Goal: Information Seeking & Learning: Learn about a topic

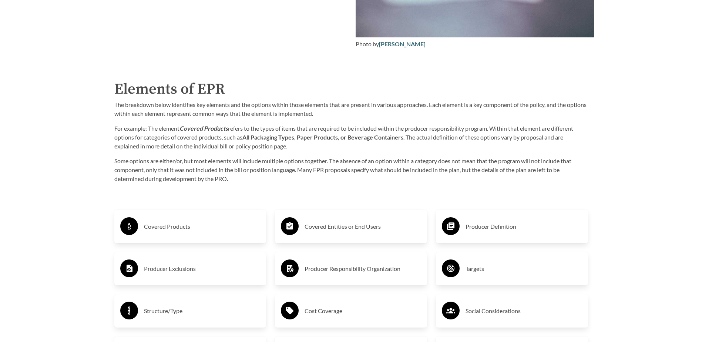
scroll to position [1147, 0]
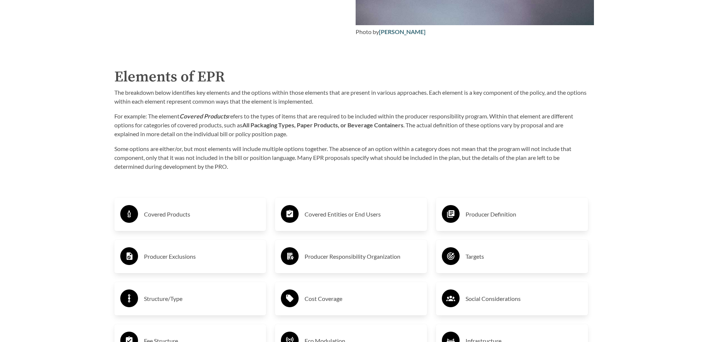
click at [205, 219] on h3 "Covered Products" at bounding box center [202, 214] width 117 height 12
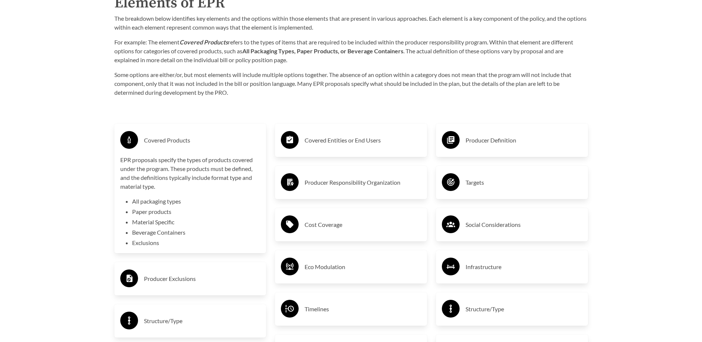
scroll to position [1258, 0]
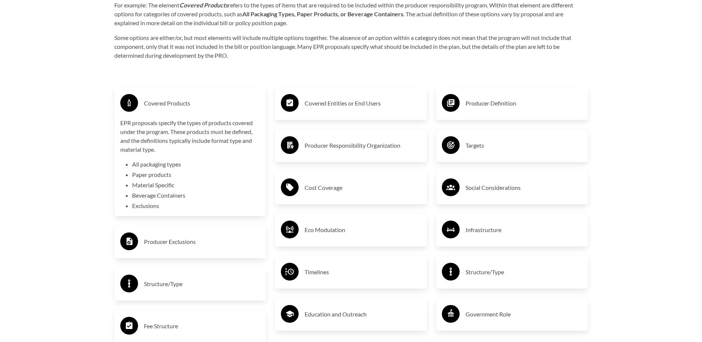
click at [188, 241] on h3 "Producer Exclusions" at bounding box center [202, 242] width 117 height 12
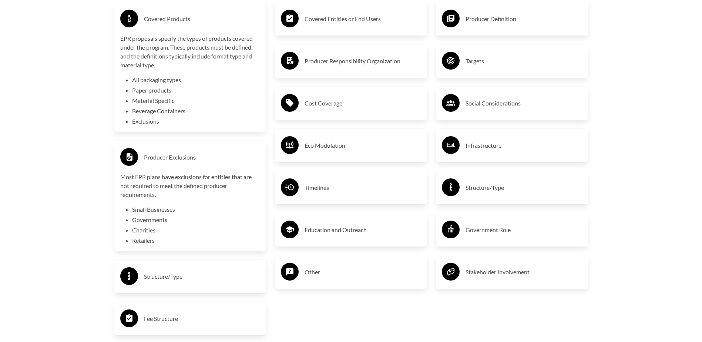
scroll to position [1369, 0]
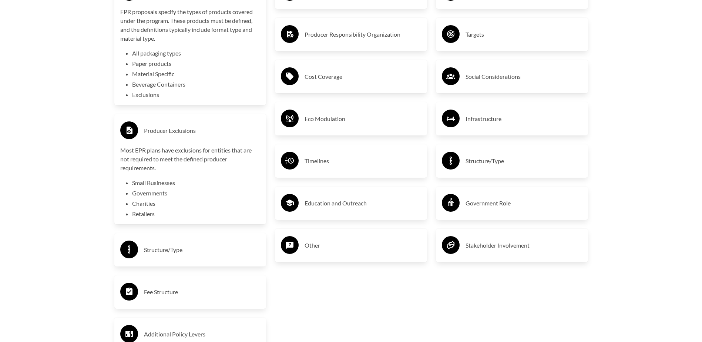
click at [186, 250] on h3 "Structure/Type" at bounding box center [202, 250] width 117 height 12
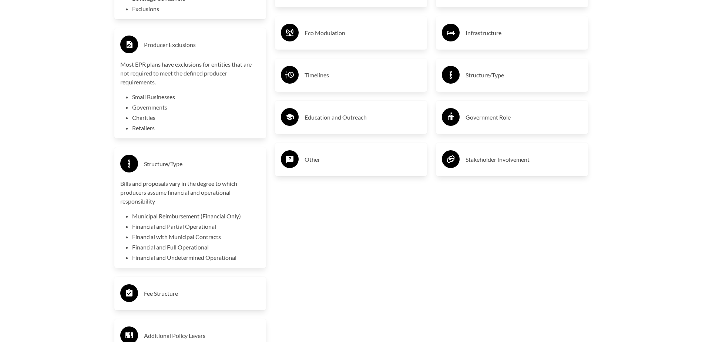
scroll to position [1480, 0]
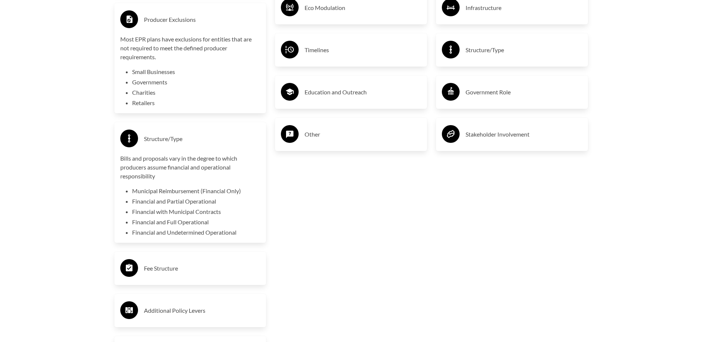
click at [187, 262] on h3 "Fee Structure" at bounding box center [202, 268] width 117 height 12
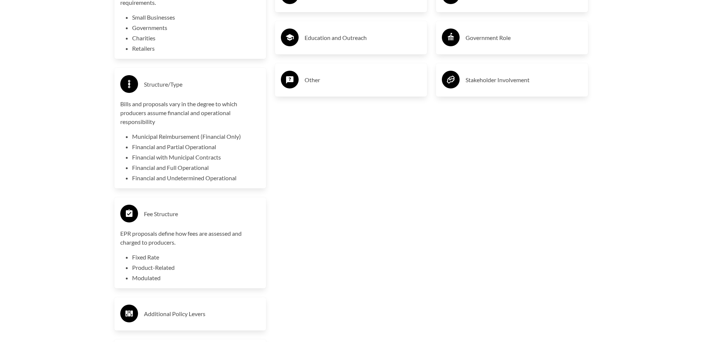
scroll to position [1554, 0]
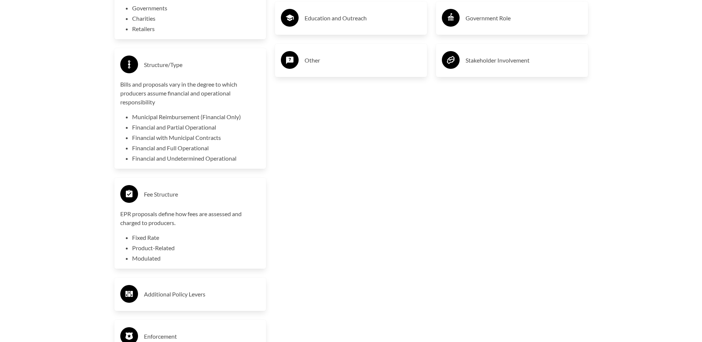
click at [188, 262] on h3 "Additional Policy Levers" at bounding box center [202, 294] width 117 height 12
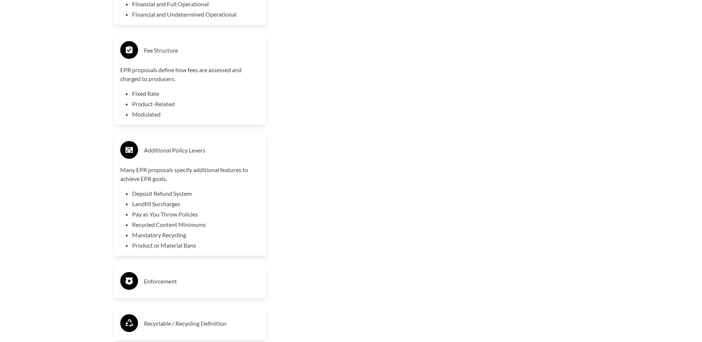
scroll to position [1702, 0]
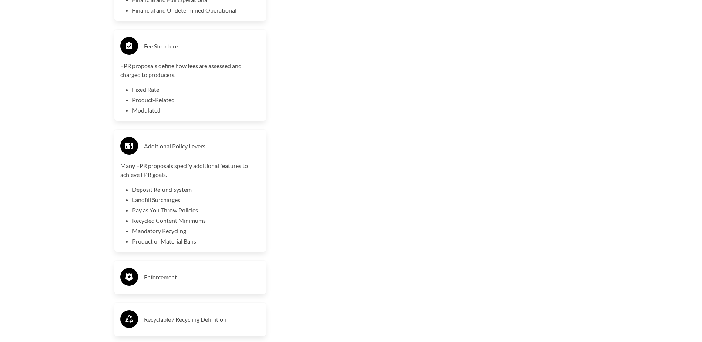
click at [197, 262] on h3 "Enforcement" at bounding box center [202, 277] width 117 height 12
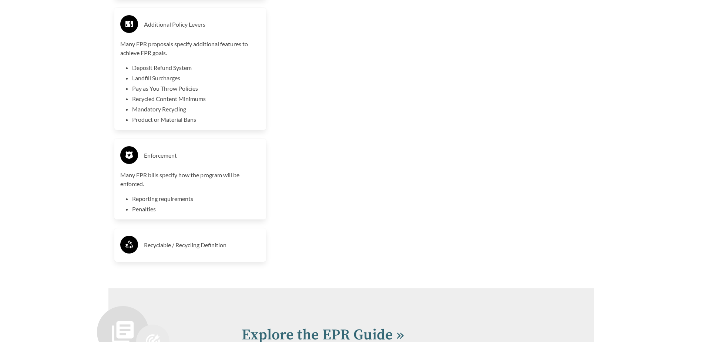
scroll to position [1850, 0]
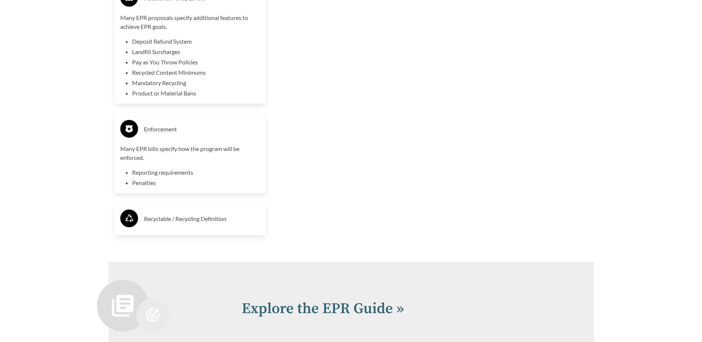
click at [213, 219] on h3 "Recyclable / Recycling Definition" at bounding box center [202, 219] width 117 height 12
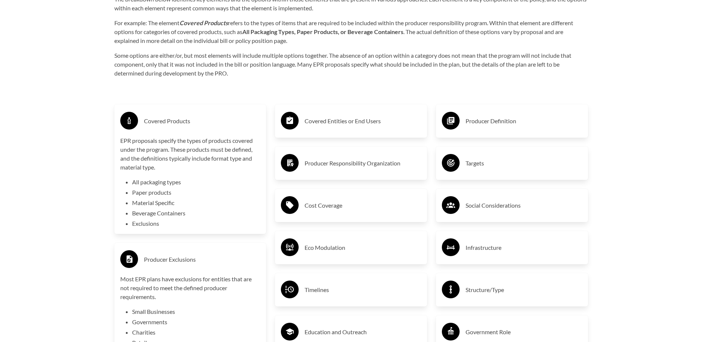
scroll to position [1221, 0]
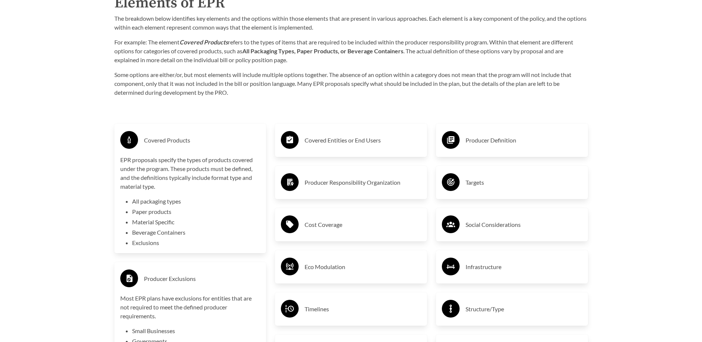
click at [334, 131] on div "Covered Entities or End Users" at bounding box center [351, 140] width 152 height 33
click at [342, 135] on div "Covered Entities or End Users" at bounding box center [351, 140] width 140 height 21
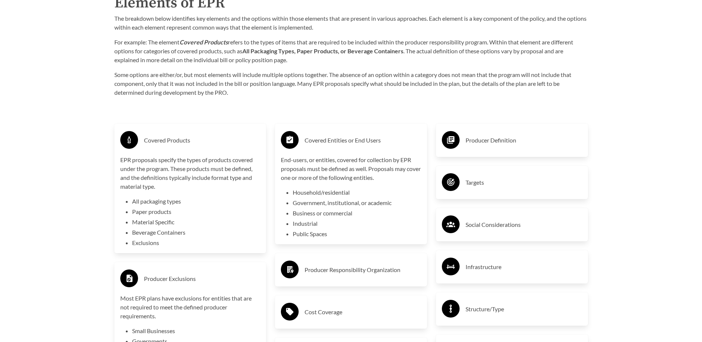
click at [354, 262] on h3 "Producer Responsibility Organization" at bounding box center [363, 270] width 117 height 12
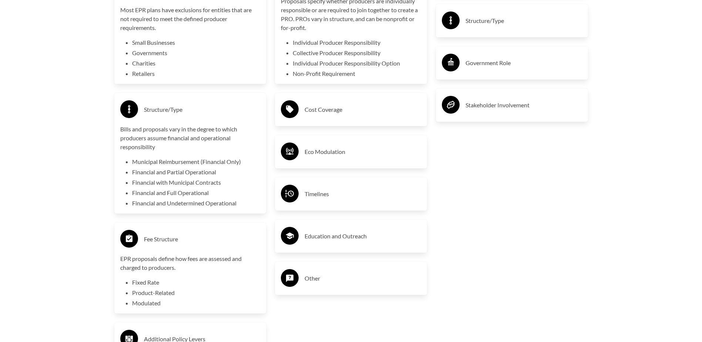
scroll to position [1517, 0]
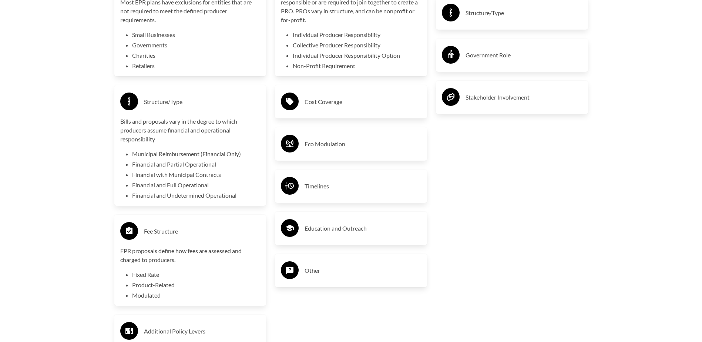
click at [534, 185] on div "Producer Definition Targets Social Considerations Infrastructure Structure/Type…" at bounding box center [511, 235] width 161 height 843
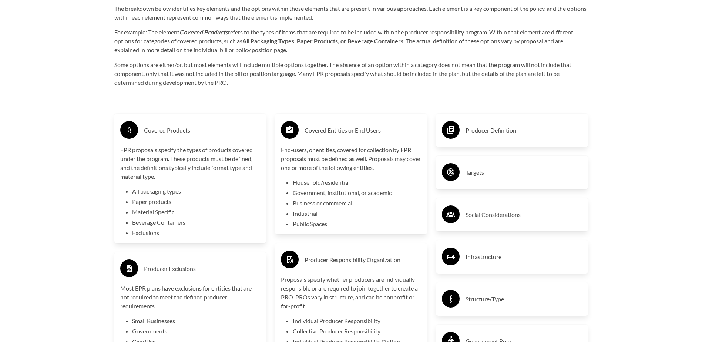
scroll to position [1221, 0]
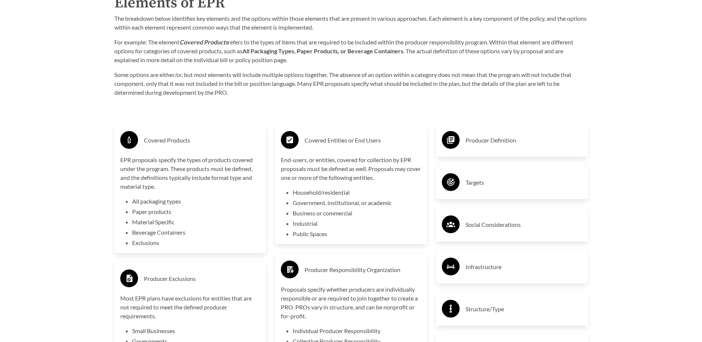
click at [530, 136] on h3 "Producer Definition" at bounding box center [523, 140] width 117 height 12
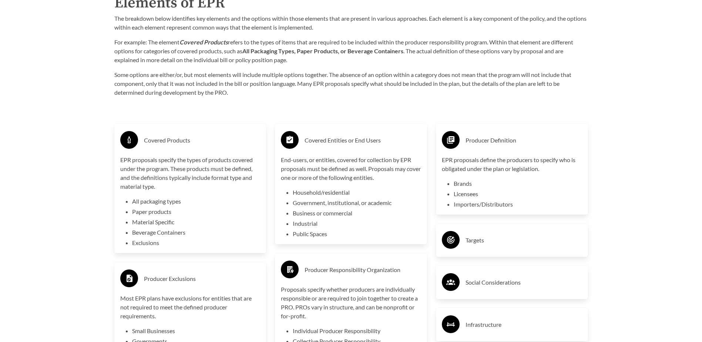
click at [500, 139] on h3 "Producer Definition" at bounding box center [523, 140] width 117 height 12
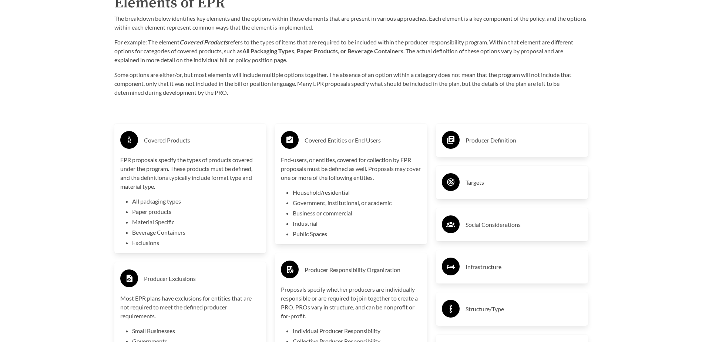
click at [502, 177] on div "Targets" at bounding box center [512, 182] width 140 height 21
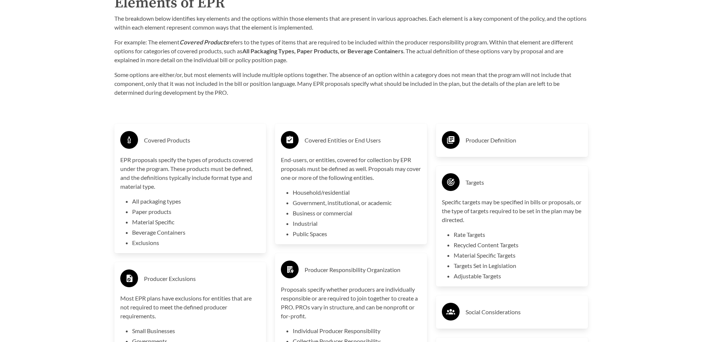
click at [496, 183] on h3 "Targets" at bounding box center [523, 182] width 117 height 12
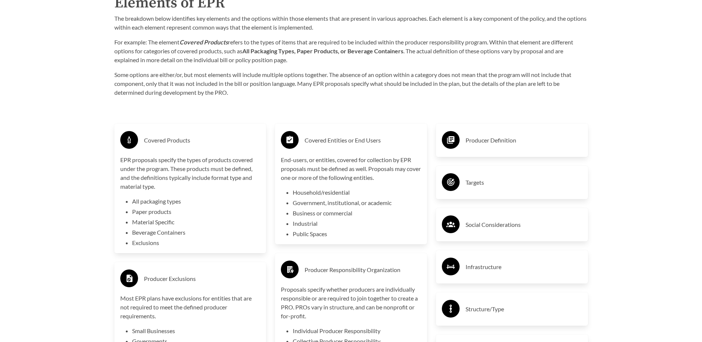
click at [505, 241] on div "Social Considerations" at bounding box center [512, 224] width 152 height 33
click at [504, 232] on div "Social Considerations" at bounding box center [512, 224] width 140 height 21
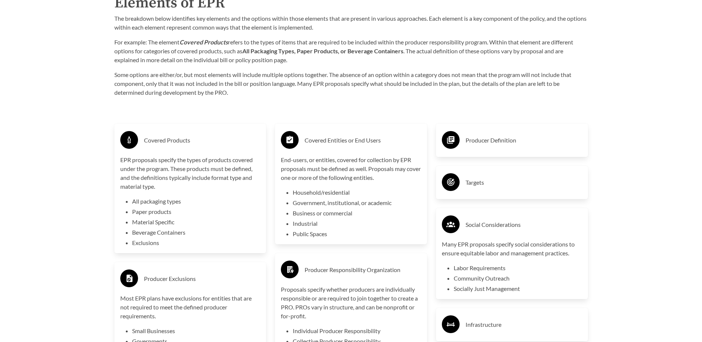
click at [518, 226] on h3 "Social Considerations" at bounding box center [523, 225] width 117 height 12
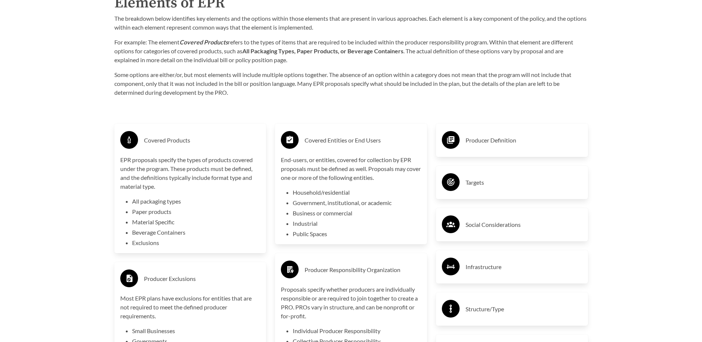
click at [559, 212] on div "Introduction to the Guide for EPR Proposals Search the Guide [US_STATE] Introdu…" at bounding box center [351, 4] width 702 height 2364
click at [559, 198] on div "Introduction to the Guide for EPR Proposals Search the Guide [US_STATE] Introdu…" at bounding box center [351, 4] width 702 height 2364
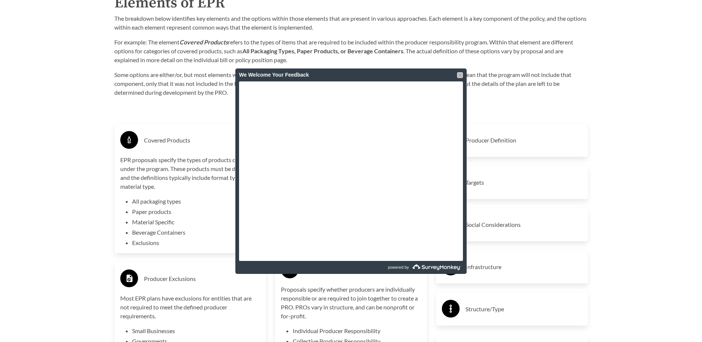
click at [458, 76] on div at bounding box center [460, 75] width 6 height 6
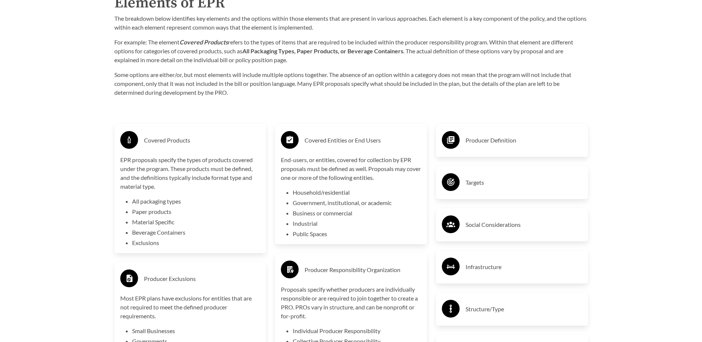
click at [494, 75] on p "Some options are either/or, but most elements will include multiple options tog…" at bounding box center [351, 83] width 474 height 27
drag, startPoint x: 513, startPoint y: 81, endPoint x: 475, endPoint y: 75, distance: 38.5
click at [475, 75] on p "Some options are either/or, but most elements will include multiple options tog…" at bounding box center [351, 83] width 474 height 27
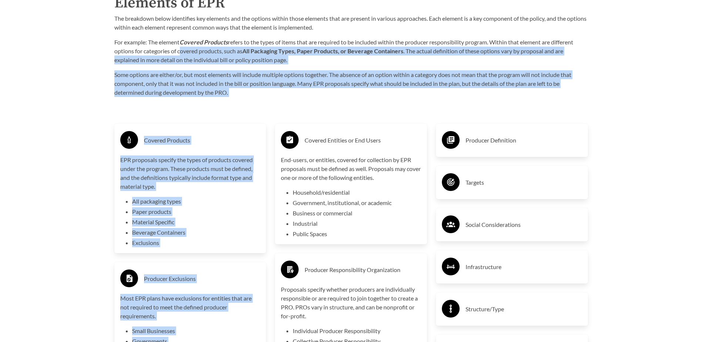
drag, startPoint x: 275, startPoint y: 102, endPoint x: 178, endPoint y: 51, distance: 109.6
drag, startPoint x: 178, startPoint y: 51, endPoint x: 187, endPoint y: 59, distance: 11.8
click at [187, 59] on p "For example: The element Covered Products refers to the types of items that are…" at bounding box center [351, 51] width 474 height 27
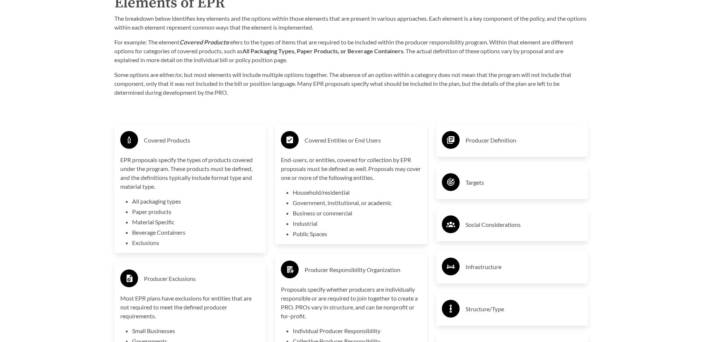
click at [237, 45] on p "For example: The element Covered Products refers to the types of items that are…" at bounding box center [351, 51] width 474 height 27
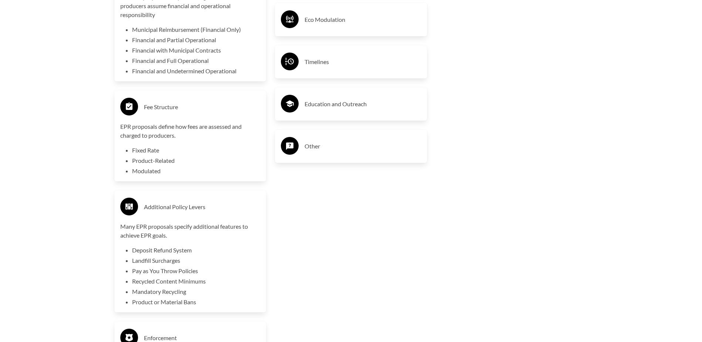
scroll to position [1665, 0]
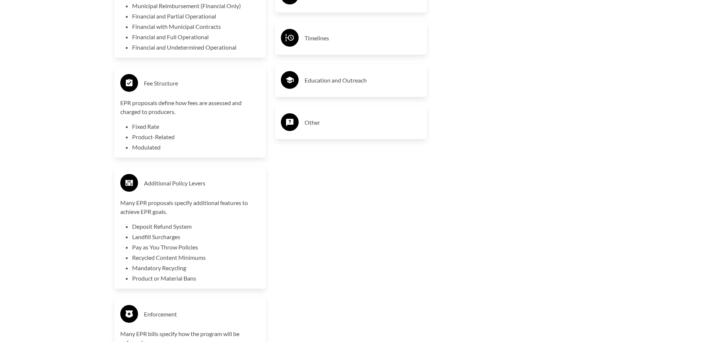
click at [163, 96] on div "Fee Structure EPR proposals define how fees are assessed and charged to produce…" at bounding box center [190, 112] width 140 height 79
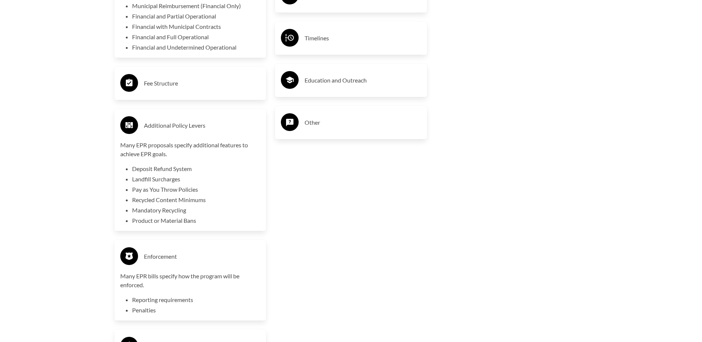
click at [161, 96] on div "Fee Structure" at bounding box center [190, 83] width 152 height 33
click at [180, 88] on h3 "Fee Structure" at bounding box center [202, 83] width 117 height 12
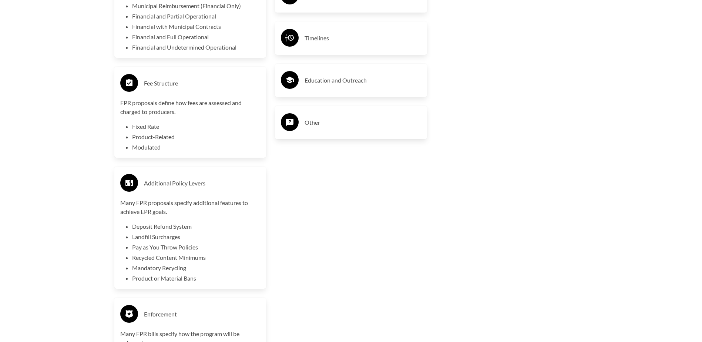
click at [188, 87] on h3 "Fee Structure" at bounding box center [202, 83] width 117 height 12
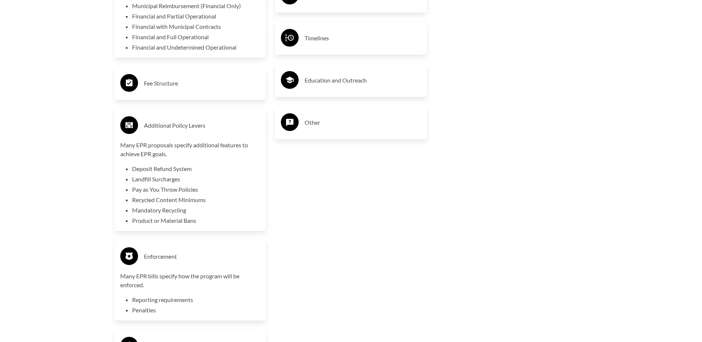
click at [450, 194] on div "Producer Definition Targets Social Considerations Infrastructure Structure/Type…" at bounding box center [511, 58] width 161 height 785
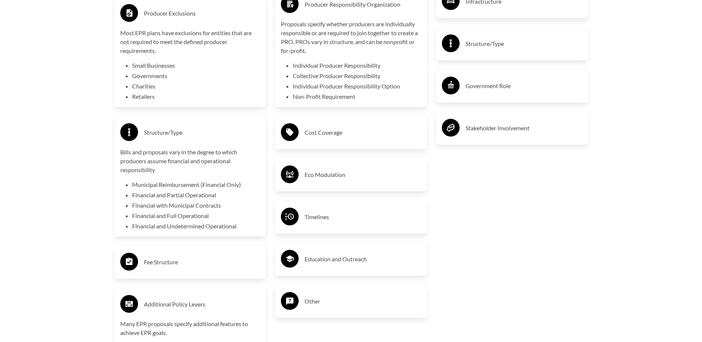
scroll to position [1480, 0]
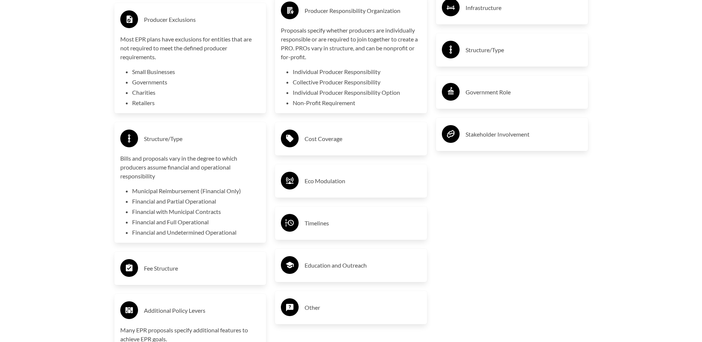
click at [525, 182] on div "Producer Definition Targets Social Considerations Infrastructure Structure/Type…" at bounding box center [511, 243] width 161 height 785
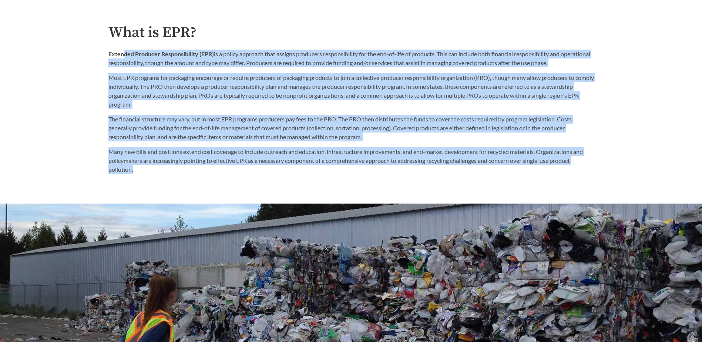
scroll to position [407, 0]
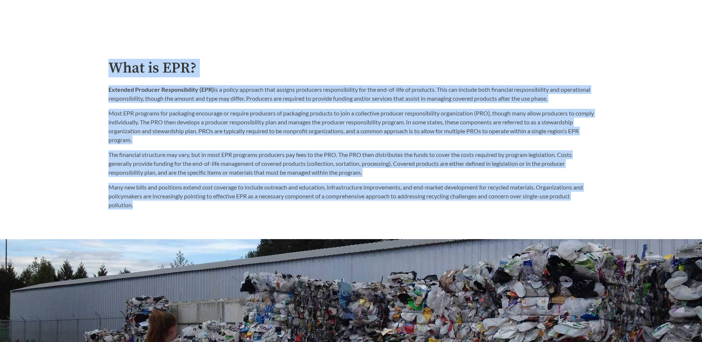
drag, startPoint x: 348, startPoint y: 133, endPoint x: 103, endPoint y: 62, distance: 254.8
click at [103, 62] on div "What is EPR? Extended Producer Responsibility (EPR) is a policy approach that a…" at bounding box center [350, 134] width 497 height 149
drag, startPoint x: 103, startPoint y: 62, endPoint x: 107, endPoint y: 64, distance: 4.1
click at [106, 63] on div "What is EPR? Extended Producer Responsibility (EPR) is a policy approach that a…" at bounding box center [350, 134] width 497 height 149
click at [112, 70] on h2 "What is EPR?" at bounding box center [350, 68] width 485 height 17
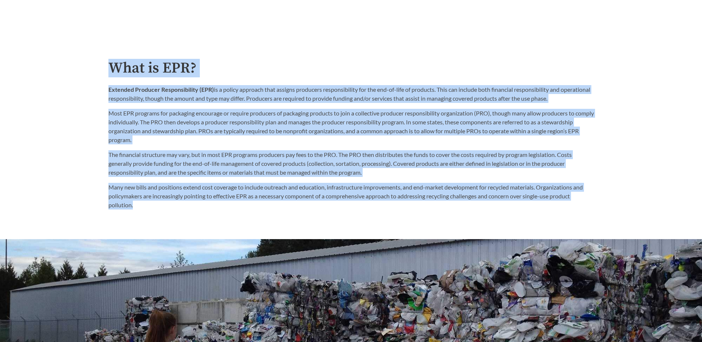
drag, startPoint x: 110, startPoint y: 69, endPoint x: 355, endPoint y: 205, distance: 280.1
click at [355, 205] on div "What is EPR? Extended Producer Responsibility (EPR) is a policy approach that a…" at bounding box center [350, 134] width 485 height 149
click at [355, 205] on p "Many new bills and positions extend cost coverage to include outreach and educa…" at bounding box center [350, 196] width 485 height 27
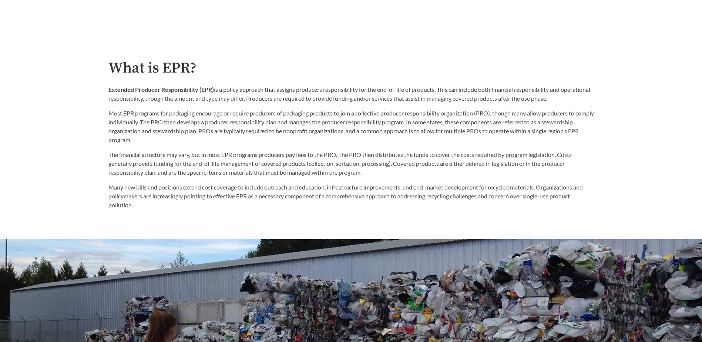
click at [355, 206] on p "Many new bills and positions extend cost coverage to include outreach and educa…" at bounding box center [350, 196] width 485 height 27
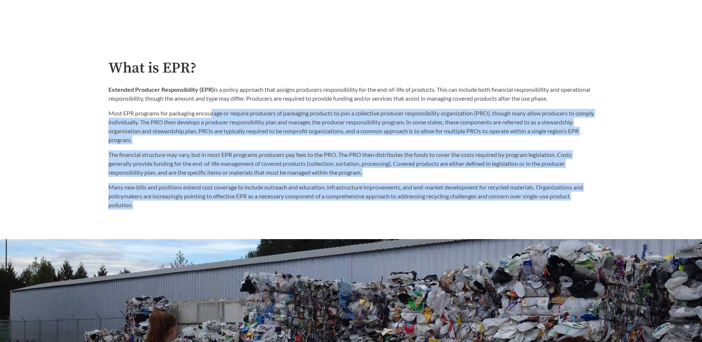
drag, startPoint x: 356, startPoint y: 205, endPoint x: 213, endPoint y: 105, distance: 174.6
click at [213, 105] on div "What is EPR? Extended Producer Responsibility (EPR) is a policy approach that a…" at bounding box center [350, 134] width 485 height 149
click at [213, 105] on div "Extended Producer Responsibility (EPR) is a policy approach that assigns produc…" at bounding box center [350, 114] width 485 height 59
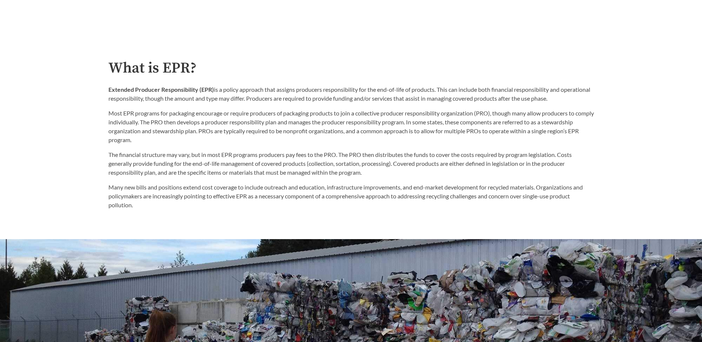
click at [414, 125] on p "Most EPR programs for packaging encourage or require producers of packaging pro…" at bounding box center [350, 127] width 485 height 36
click at [559, 113] on p "Most EPR programs for packaging encourage or require producers of packaging pro…" at bounding box center [350, 127] width 485 height 36
